Goal: Information Seeking & Learning: Learn about a topic

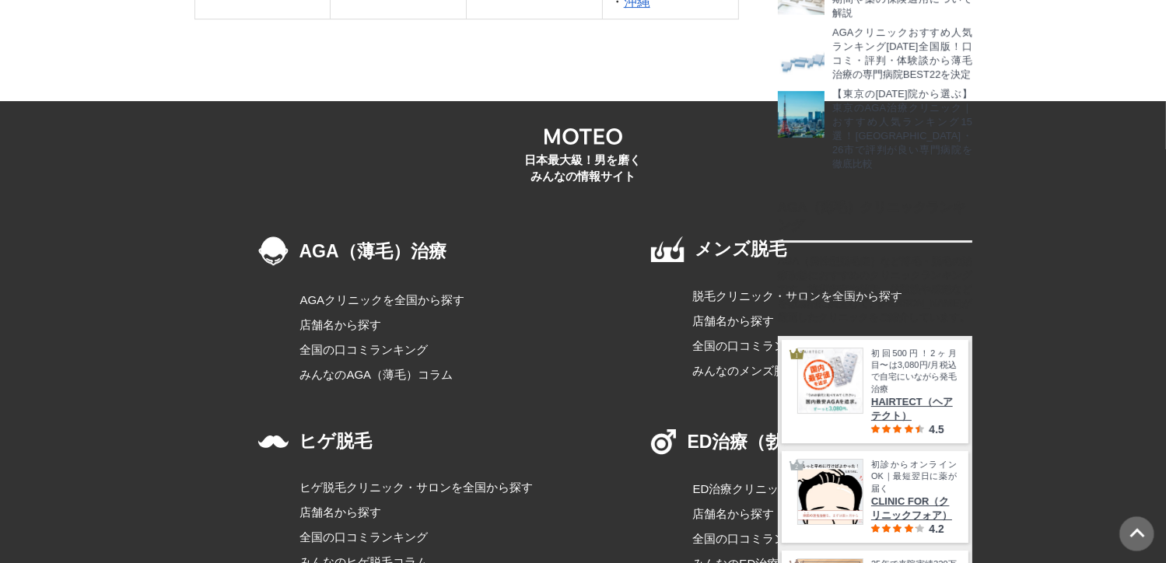
scroll to position [29399, 0]
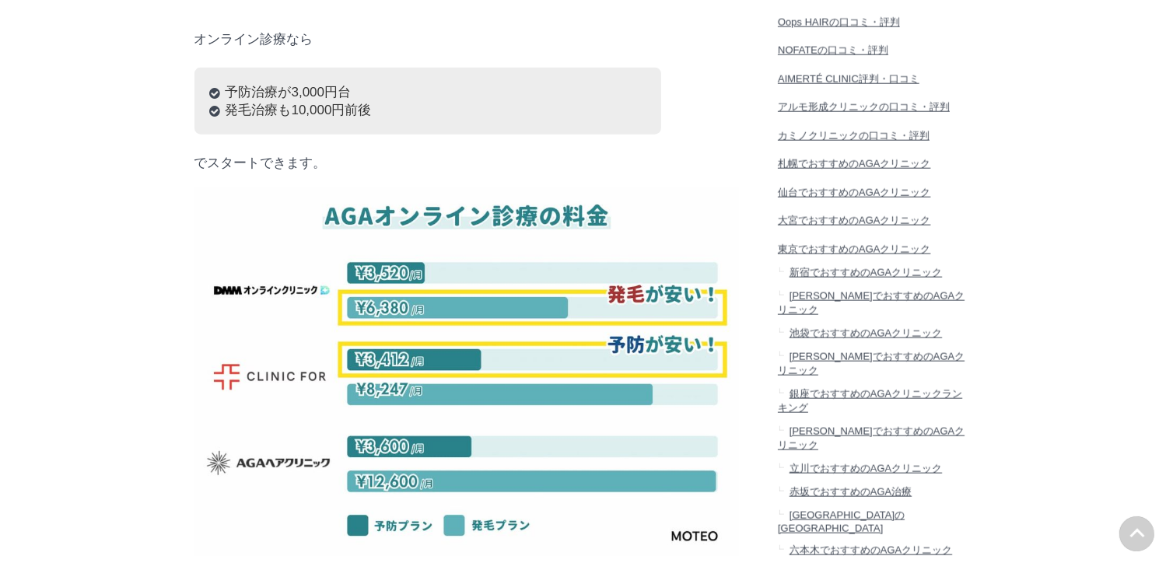
scroll to position [31149, 77018]
click at [901, 279] on span "新宿でおすすめのAGAクリニック" at bounding box center [865, 273] width 152 height 12
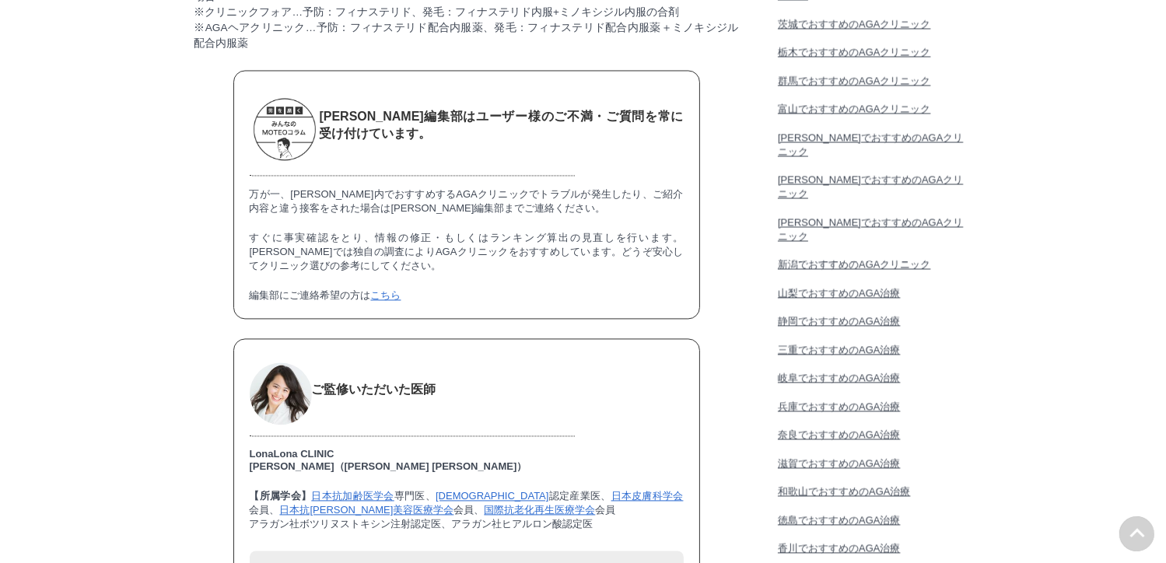
scroll to position [3058, 0]
